Goal: Information Seeking & Learning: Learn about a topic

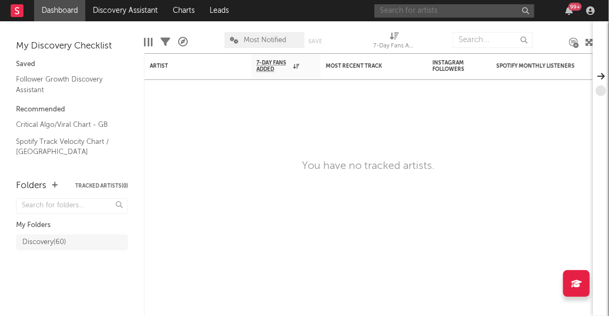
click at [500, 11] on input "text" at bounding box center [455, 10] width 160 height 13
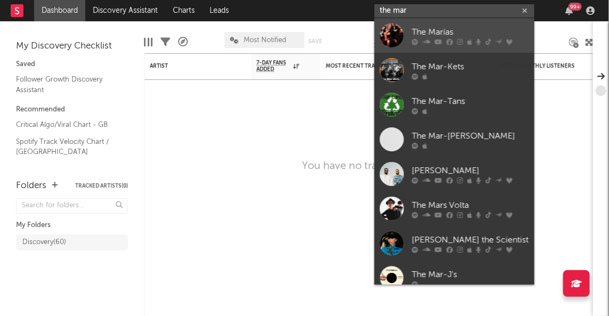
type input "the mar"
click at [487, 33] on div "The Marías" at bounding box center [470, 32] width 117 height 13
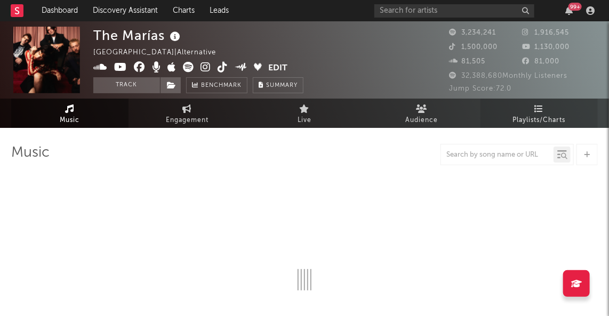
click at [533, 124] on span "Playlists/Charts" at bounding box center [539, 120] width 53 height 13
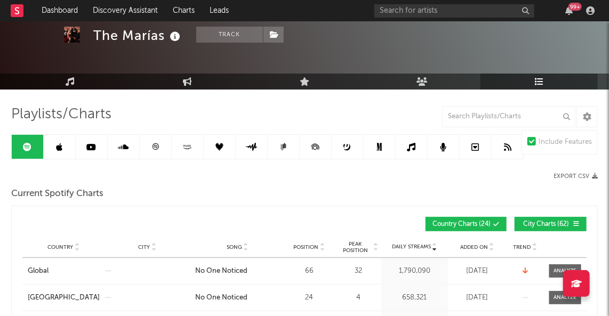
scroll to position [40, 0]
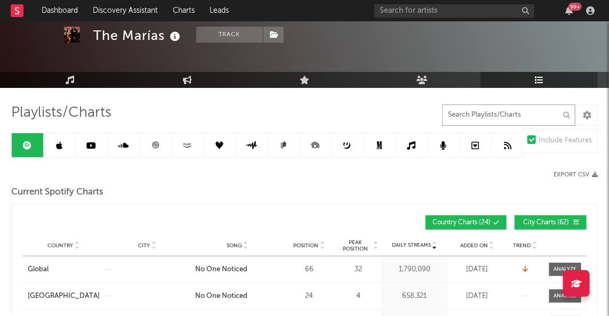
click at [478, 122] on input "text" at bounding box center [508, 115] width 133 height 21
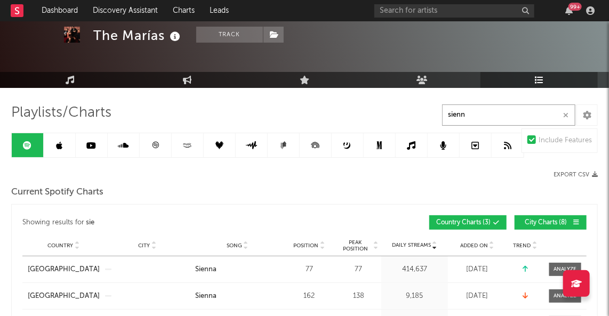
type input "sienna"
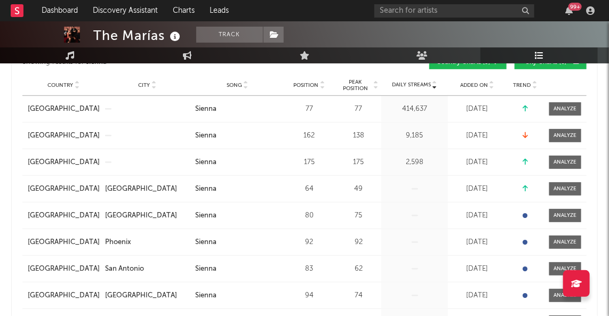
scroll to position [0, 0]
